Goal: Use online tool/utility: Utilize a website feature to perform a specific function

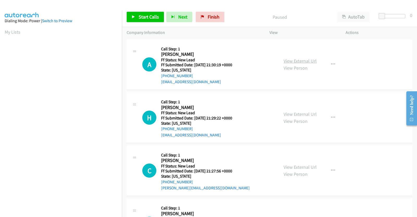
click at [293, 62] on link "View External Url" at bounding box center [299, 61] width 33 height 6
click at [293, 111] on link "View External Url" at bounding box center [299, 114] width 33 height 6
click at [291, 166] on link "View External Url" at bounding box center [299, 167] width 33 height 6
drag, startPoint x: 137, startPoint y: 12, endPoint x: 165, endPoint y: 17, distance: 28.4
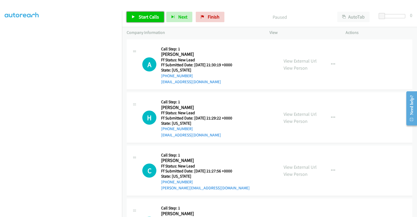
click at [137, 12] on link "Start Calls" at bounding box center [145, 17] width 37 height 10
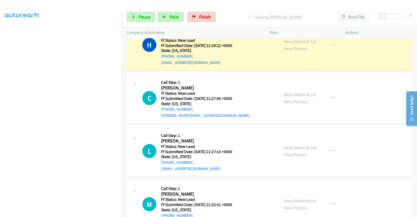
scroll to position [105, 0]
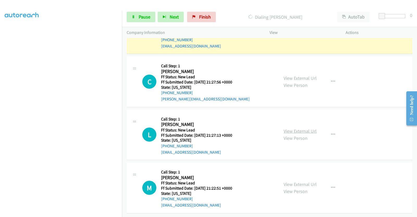
click at [301, 128] on link "View External Url" at bounding box center [299, 131] width 33 height 6
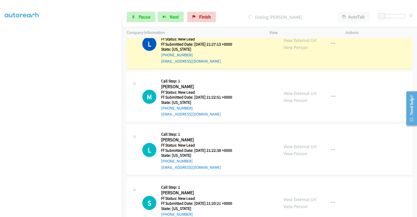
scroll to position [235, 0]
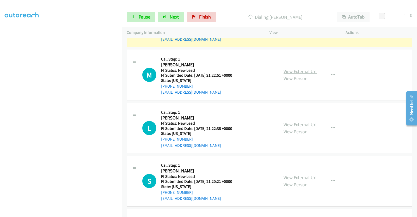
click at [306, 71] on link "View External Url" at bounding box center [299, 71] width 33 height 6
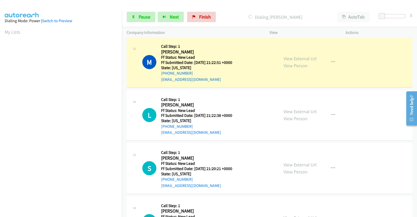
scroll to position [300, 0]
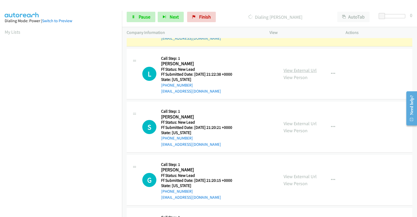
click at [295, 68] on link "View External Url" at bounding box center [299, 70] width 33 height 6
click at [301, 121] on link "View External Url" at bounding box center [299, 123] width 33 height 6
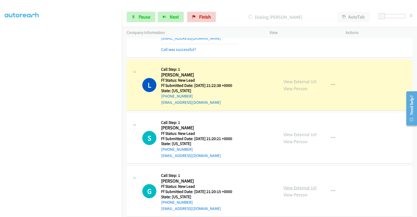
click at [292, 185] on link "View External Url" at bounding box center [299, 187] width 33 height 6
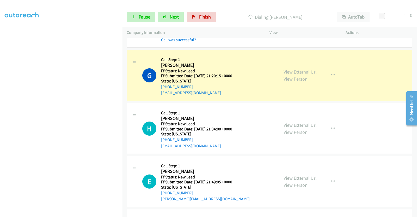
scroll to position [496, 0]
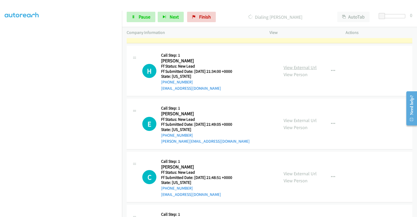
click at [300, 66] on link "View External Url" at bounding box center [299, 67] width 33 height 6
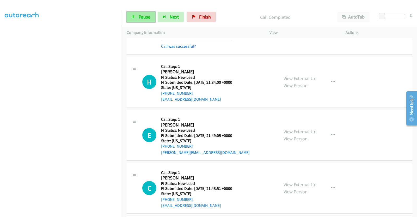
click at [138, 15] on link "Pause" at bounding box center [141, 17] width 29 height 10
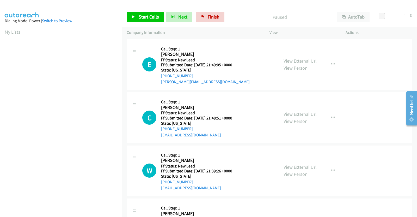
click at [294, 62] on link "View External Url" at bounding box center [299, 61] width 33 height 6
click at [141, 18] on span "Start Calls" at bounding box center [149, 17] width 20 height 6
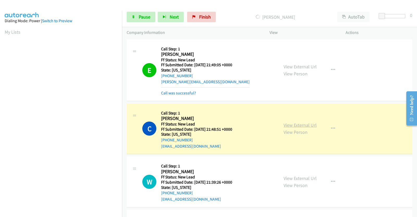
click at [300, 126] on link "View External Url" at bounding box center [299, 125] width 33 height 6
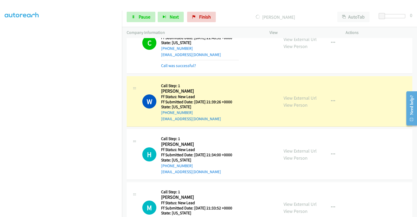
scroll to position [59, 0]
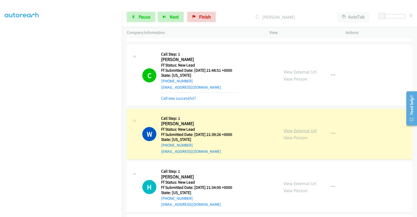
click at [294, 130] on link "View External Url" at bounding box center [299, 130] width 33 height 6
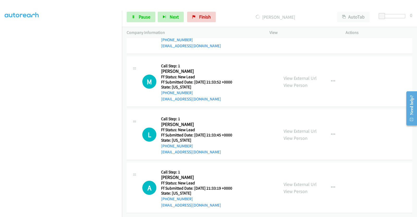
scroll to position [189, 0]
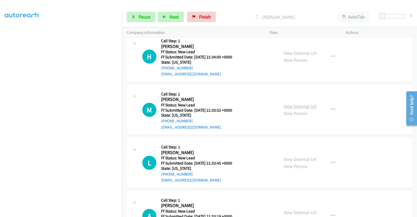
click at [300, 104] on link "View External Url" at bounding box center [299, 106] width 33 height 6
click at [290, 156] on link "View External Url" at bounding box center [299, 159] width 33 height 6
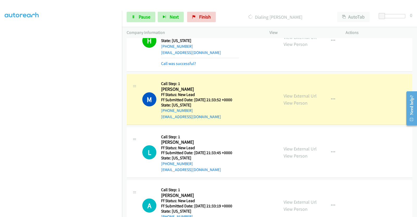
scroll to position [244, 0]
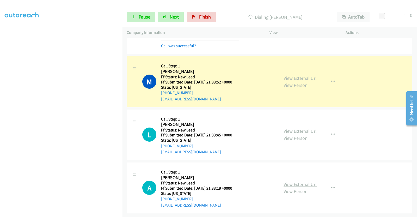
click at [302, 181] on link "View External Url" at bounding box center [299, 184] width 33 height 6
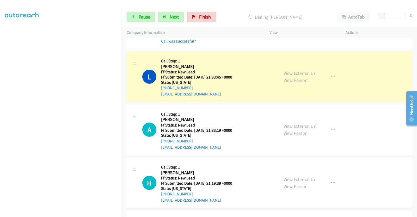
scroll to position [309, 0]
click at [303, 177] on link "View External Url" at bounding box center [299, 179] width 33 height 6
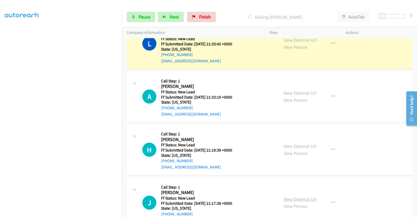
click at [303, 197] on link "View External Url" at bounding box center [299, 199] width 33 height 6
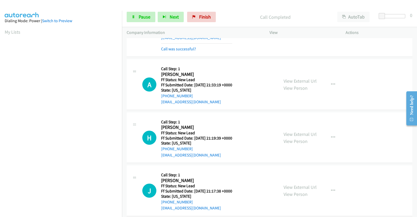
scroll to position [374, 0]
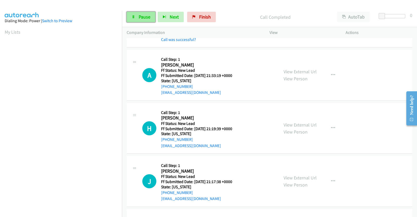
click at [144, 20] on link "Pause" at bounding box center [141, 17] width 29 height 10
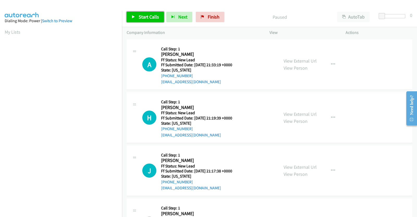
click at [153, 12] on link "Start Calls" at bounding box center [145, 17] width 37 height 10
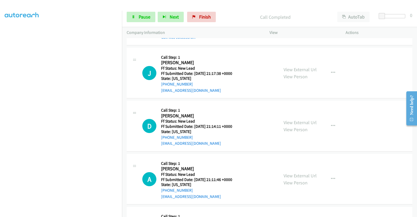
scroll to position [128, 0]
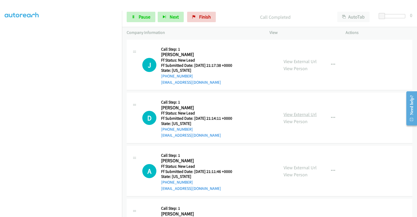
click at [292, 115] on link "View External Url" at bounding box center [299, 114] width 33 height 6
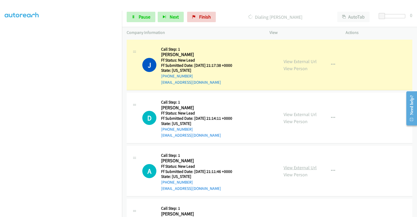
click at [305, 169] on link "View External Url" at bounding box center [299, 167] width 33 height 6
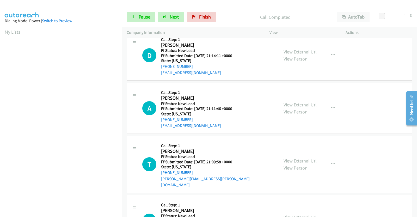
scroll to position [222, 0]
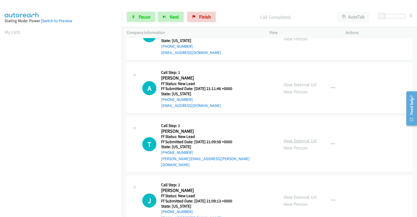
click at [296, 138] on link "View External Url" at bounding box center [299, 141] width 33 height 6
click at [148, 18] on span "Pause" at bounding box center [145, 17] width 12 height 6
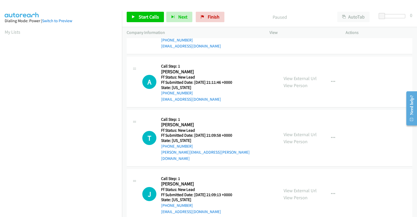
scroll to position [41, 0]
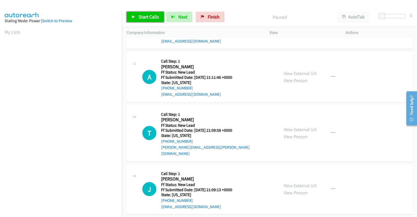
click at [141, 21] on link "Start Calls" at bounding box center [145, 17] width 37 height 10
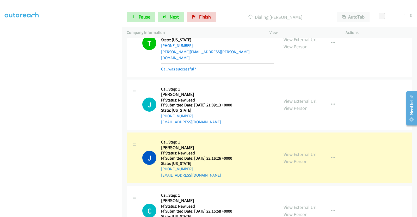
scroll to position [171, 0]
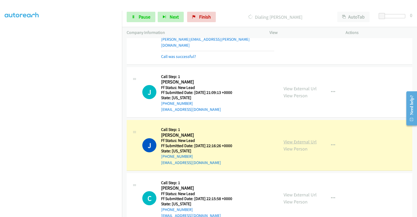
click at [293, 139] on link "View External Url" at bounding box center [299, 142] width 33 height 6
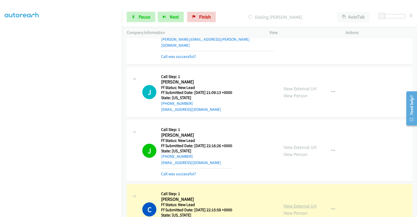
click at [307, 203] on link "View External Url" at bounding box center [299, 206] width 33 height 6
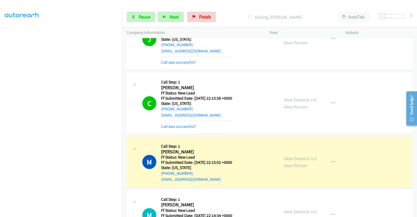
scroll to position [320, 0]
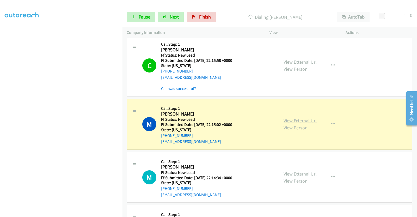
click at [297, 117] on link "View External Url" at bounding box center [299, 120] width 33 height 6
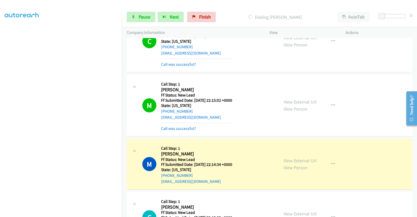
scroll to position [353, 0]
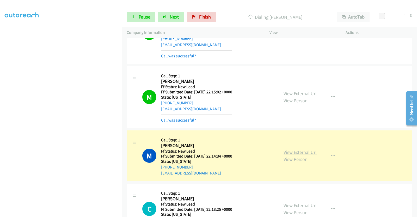
click at [298, 149] on link "View External Url" at bounding box center [299, 152] width 33 height 6
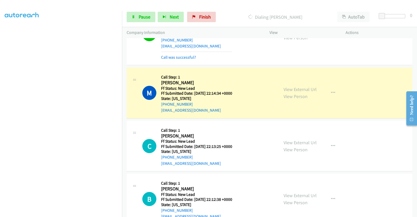
scroll to position [418, 0]
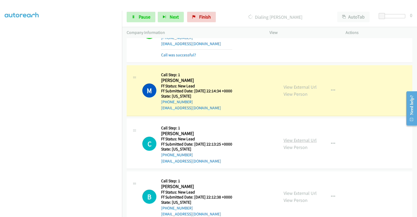
click at [290, 137] on link "View External Url" at bounding box center [299, 140] width 33 height 6
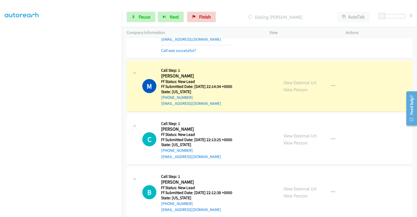
scroll to position [425, 0]
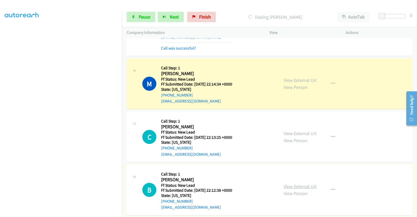
click at [299, 183] on link "View External Url" at bounding box center [299, 186] width 33 height 6
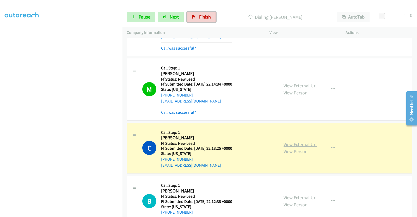
click at [306, 141] on link "View External Url" at bounding box center [299, 144] width 33 height 6
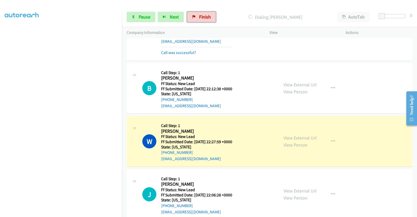
scroll to position [553, 0]
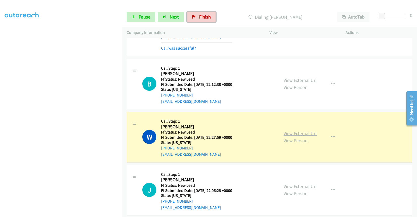
click at [292, 130] on link "View External Url" at bounding box center [299, 133] width 33 height 6
click at [208, 18] on span "Finish" at bounding box center [205, 17] width 12 height 6
